Goal: Check status: Check status

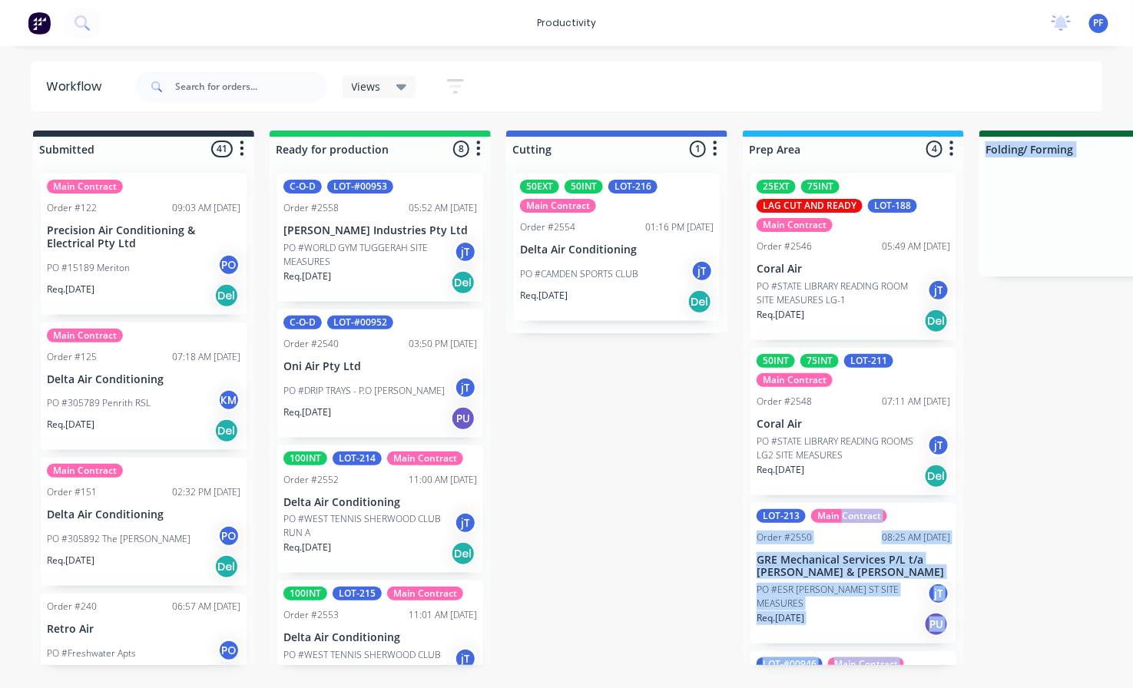
drag, startPoint x: 631, startPoint y: 247, endPoint x: 780, endPoint y: 472, distance: 270.5
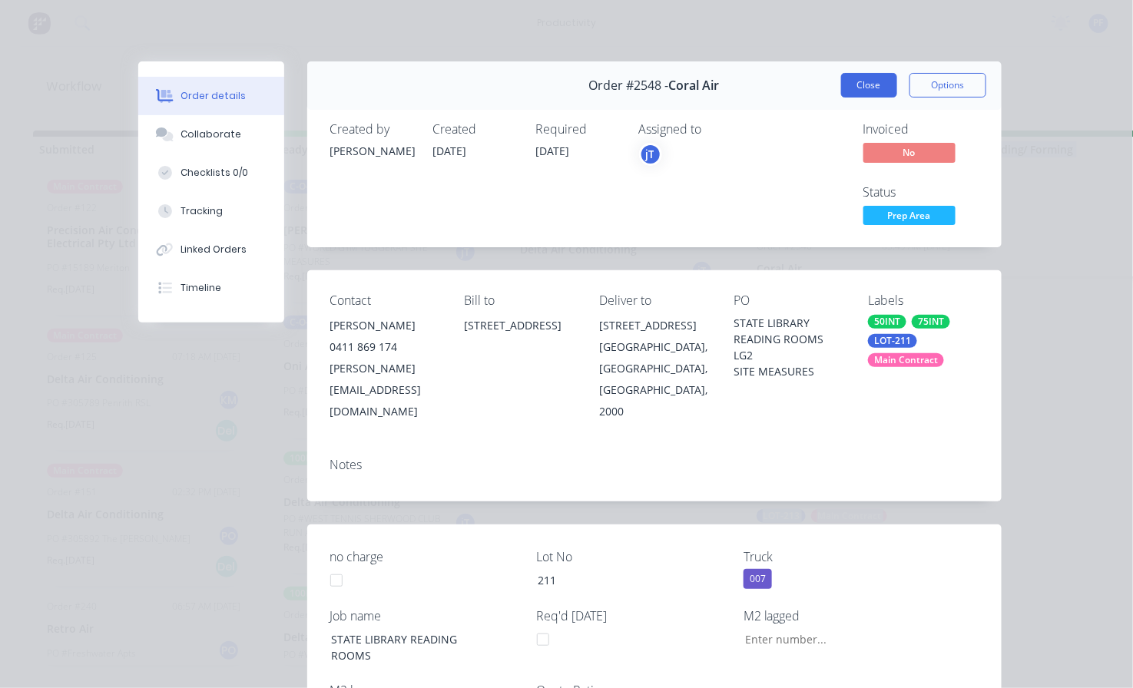
click at [846, 78] on button "Close" at bounding box center [869, 85] width 56 height 25
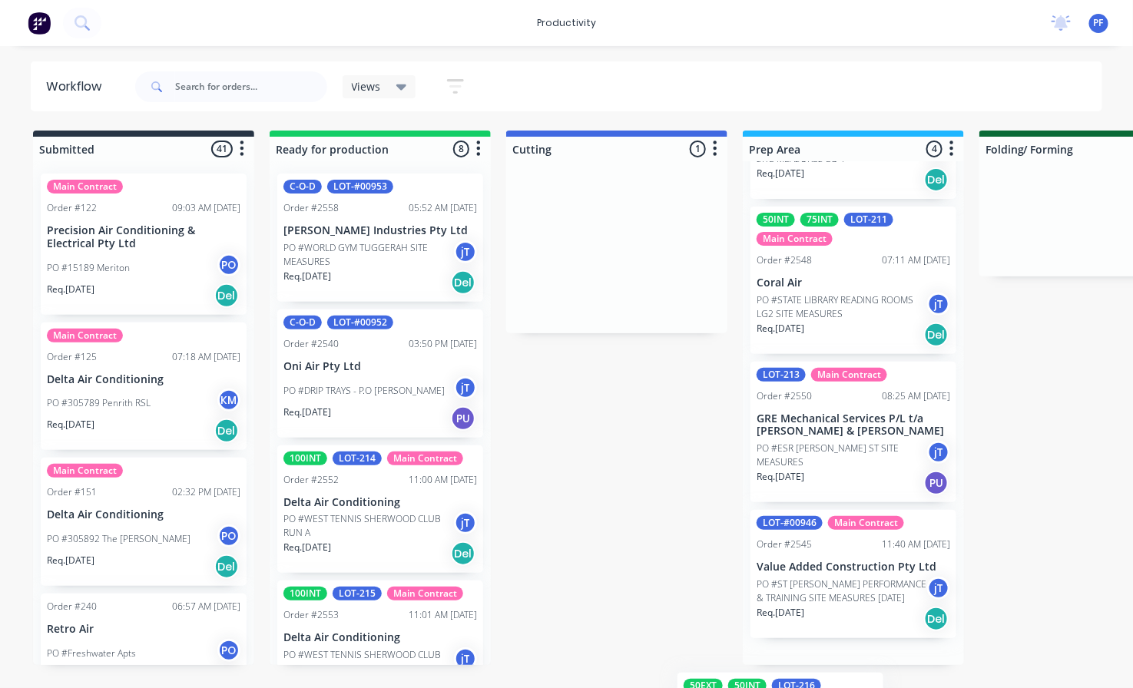
scroll to position [267, 0]
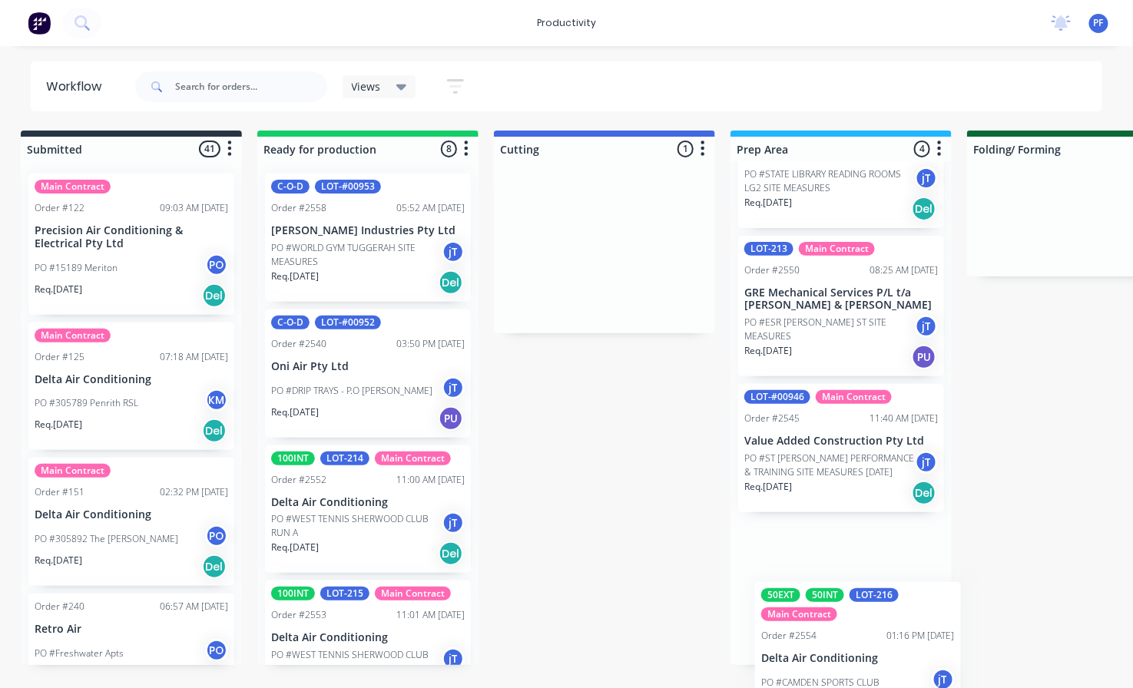
drag, startPoint x: 632, startPoint y: 263, endPoint x: 854, endPoint y: 618, distance: 419.2
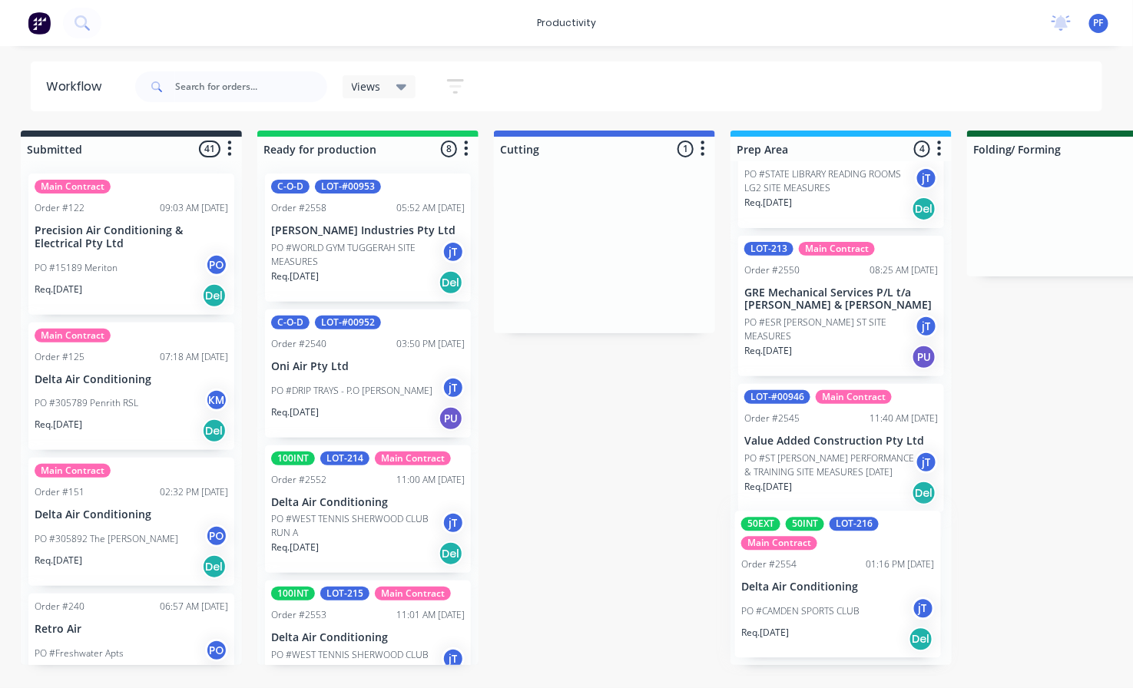
scroll to position [0, 15]
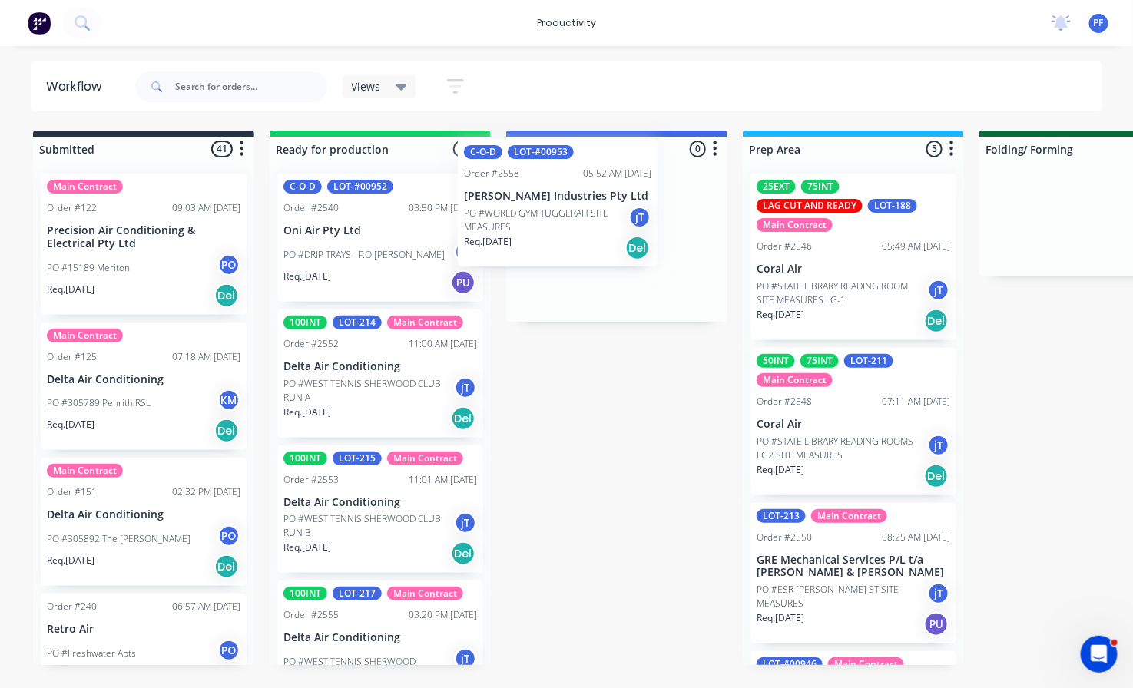
drag, startPoint x: 427, startPoint y: 215, endPoint x: 611, endPoint y: 178, distance: 188.0
